Goal: Information Seeking & Learning: Learn about a topic

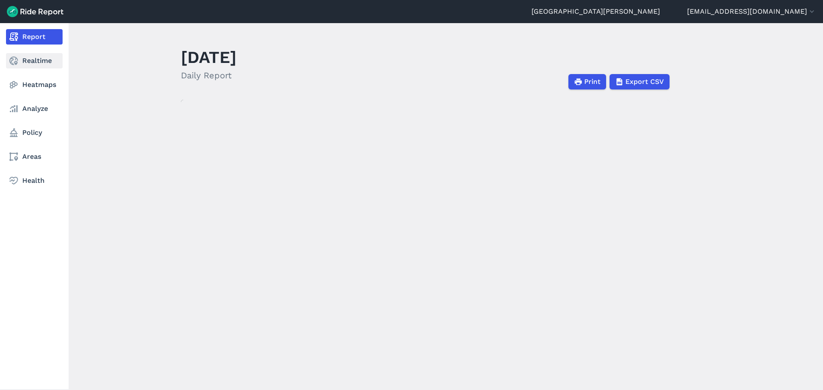
click at [39, 63] on link "Realtime" at bounding box center [34, 60] width 57 height 15
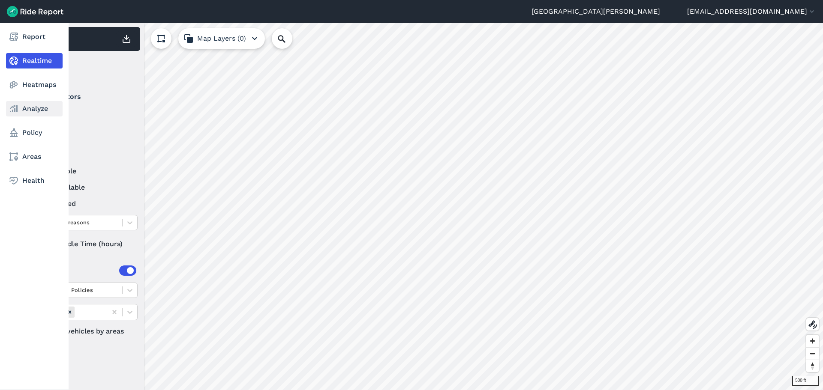
click at [34, 106] on link "Analyze" at bounding box center [34, 108] width 57 height 15
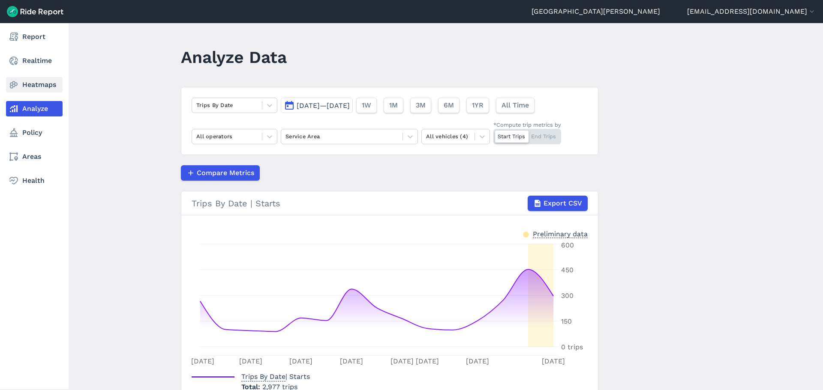
click at [15, 90] on link "Heatmaps" at bounding box center [34, 84] width 57 height 15
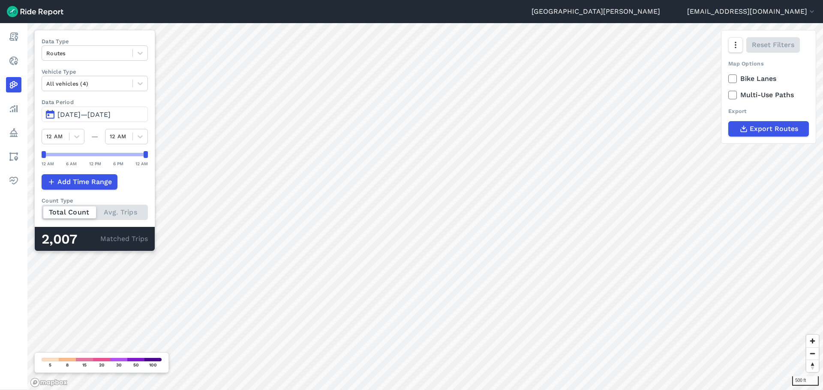
click at [69, 112] on span "[DATE]—[DATE]" at bounding box center [83, 115] width 53 height 8
click at [72, 113] on span "[DATE]—[DATE]" at bounding box center [83, 115] width 53 height 8
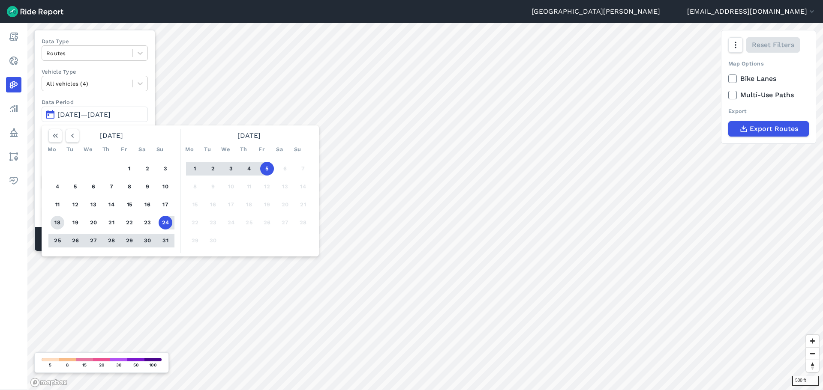
click at [59, 223] on button "18" at bounding box center [58, 223] width 14 height 14
click at [195, 171] on button "1" at bounding box center [195, 169] width 14 height 14
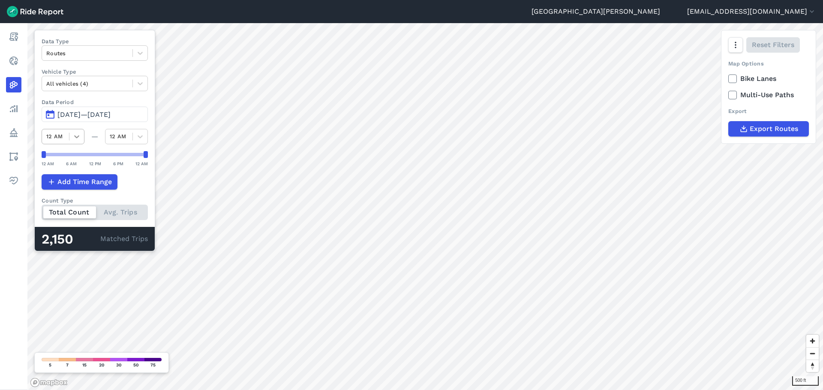
click at [77, 133] on icon at bounding box center [76, 136] width 9 height 9
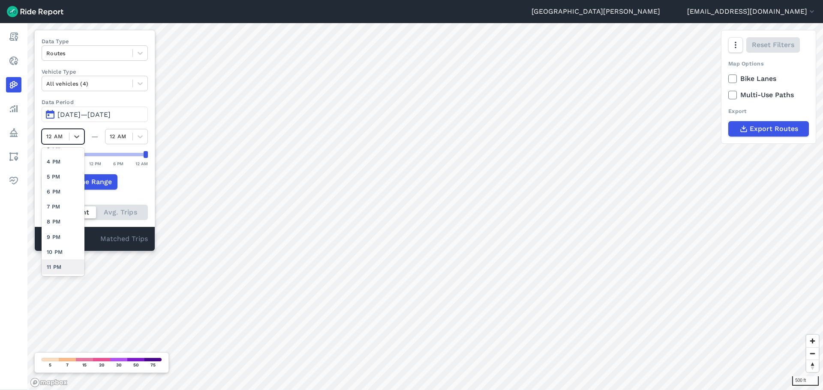
scroll to position [222, 0]
click at [58, 208] on div "7 PM" at bounding box center [63, 206] width 43 height 15
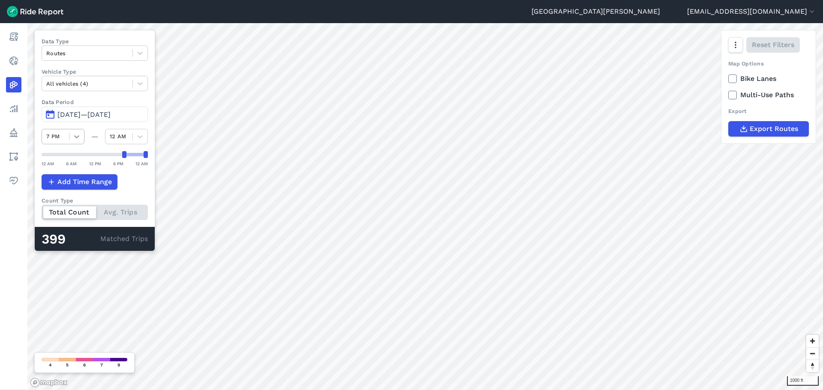
click at [76, 133] on icon at bounding box center [76, 136] width 9 height 9
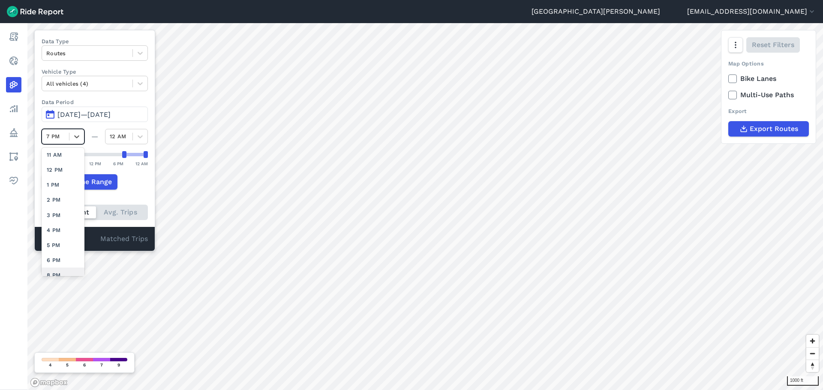
scroll to position [222, 0]
click at [57, 223] on div "8 PM" at bounding box center [63, 221] width 43 height 15
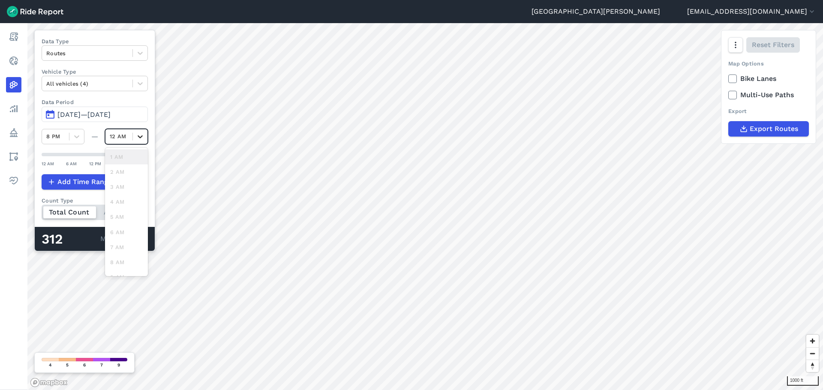
click at [139, 140] on icon at bounding box center [140, 136] width 9 height 9
click at [120, 271] on div "11 PM" at bounding box center [126, 266] width 43 height 15
click at [141, 137] on icon at bounding box center [140, 136] width 5 height 3
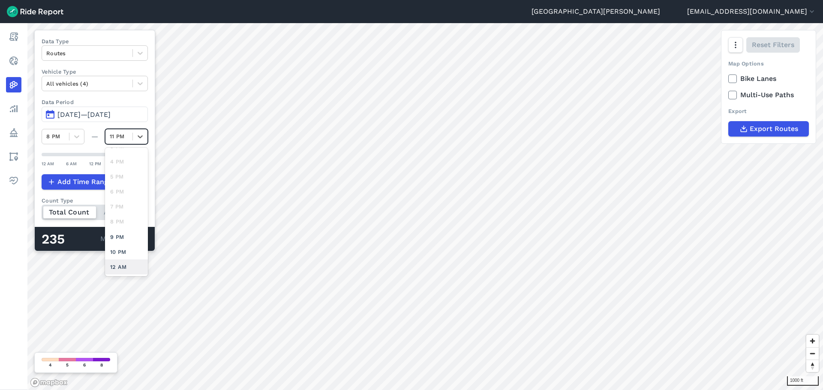
click at [124, 268] on div "12 AM" at bounding box center [126, 267] width 43 height 15
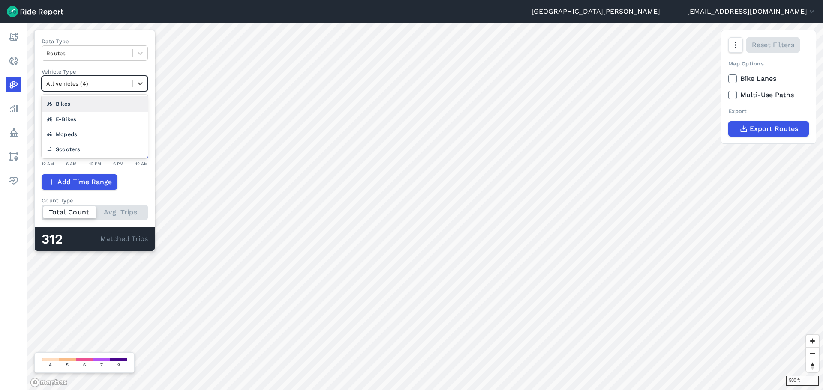
click at [112, 86] on div at bounding box center [87, 84] width 82 height 10
click at [109, 59] on div "Routes" at bounding box center [87, 53] width 90 height 13
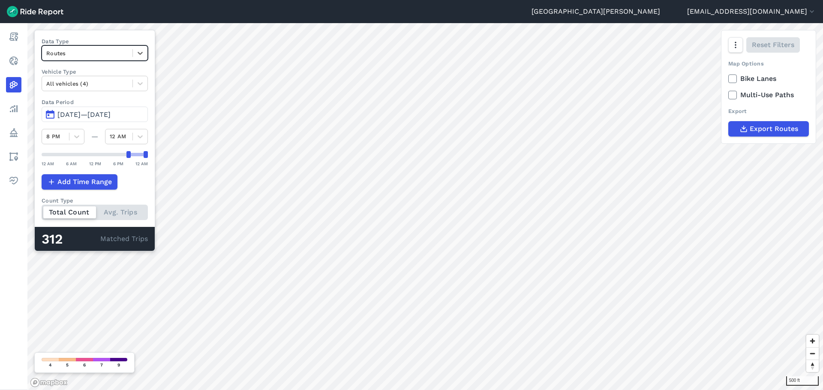
click at [109, 59] on div "Routes" at bounding box center [87, 53] width 90 height 13
click at [96, 74] on div "Trip Starts" at bounding box center [95, 73] width 106 height 15
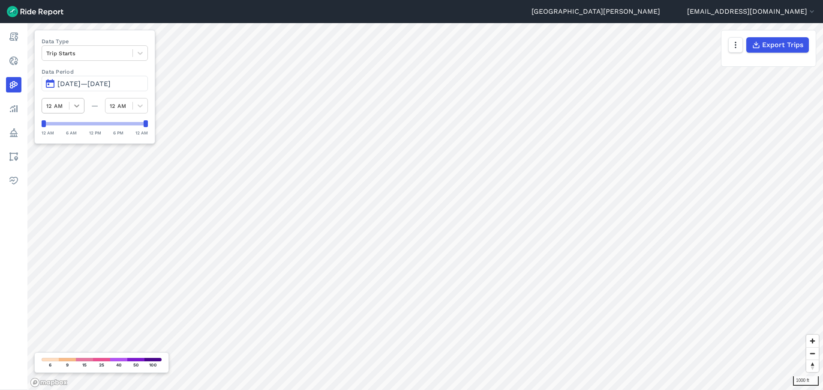
click at [76, 103] on icon at bounding box center [76, 106] width 9 height 9
click at [81, 84] on span "[DATE]—[DATE]" at bounding box center [83, 84] width 53 height 8
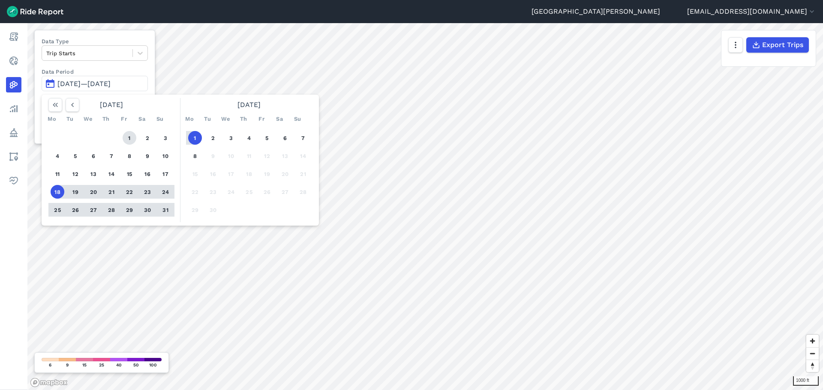
click at [129, 140] on button "1" at bounding box center [130, 138] width 14 height 14
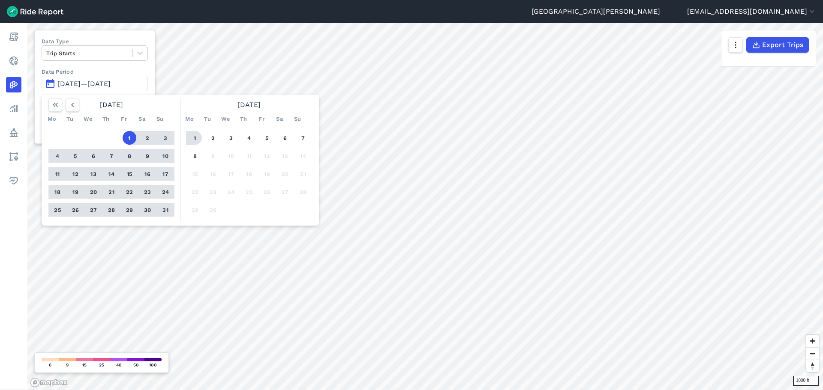
click at [193, 138] on button "1" at bounding box center [195, 138] width 14 height 14
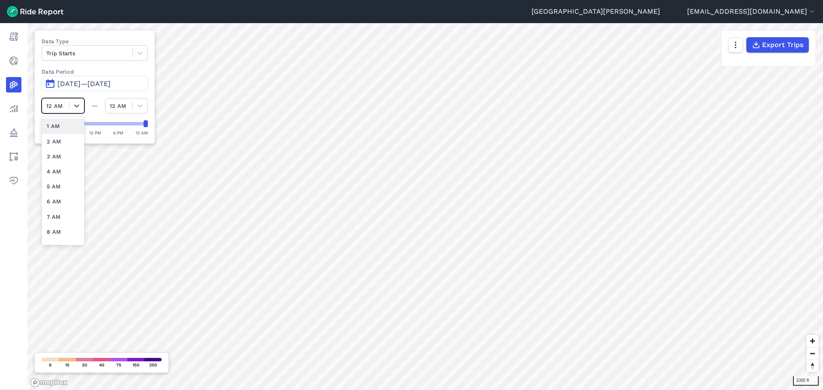
click at [66, 106] on div "12 AM" at bounding box center [55, 105] width 27 height 13
click at [59, 177] on div "7 PM" at bounding box center [63, 175] width 43 height 15
click at [71, 106] on div at bounding box center [76, 106] width 15 height 15
click at [53, 194] on div "8 PM" at bounding box center [63, 190] width 43 height 15
